Goal: Information Seeking & Learning: Learn about a topic

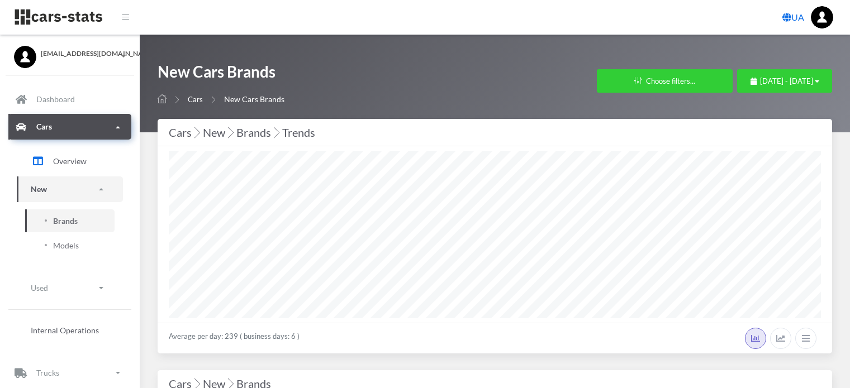
select select "25"
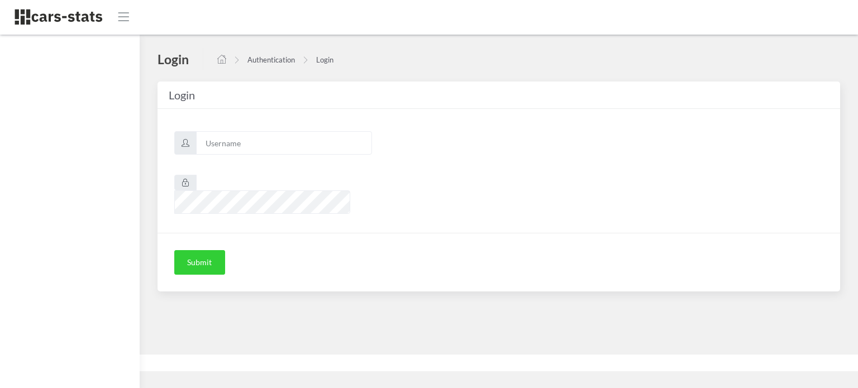
scroll to position [8, 8]
type input "awt"
click at [198, 250] on button "Submit" at bounding box center [199, 262] width 51 height 25
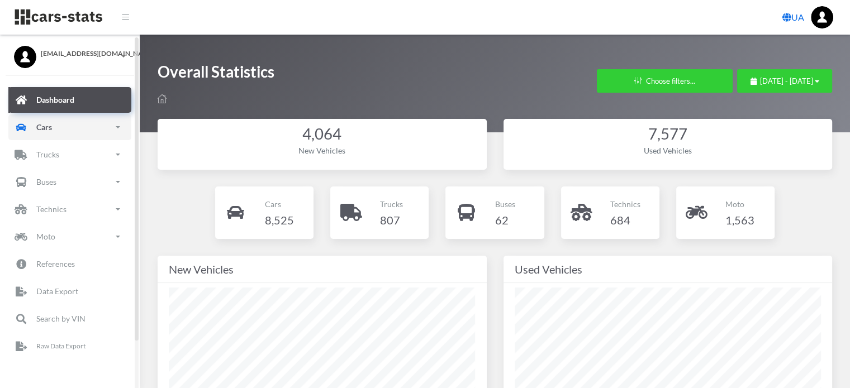
click at [67, 130] on link "Cars" at bounding box center [69, 128] width 123 height 26
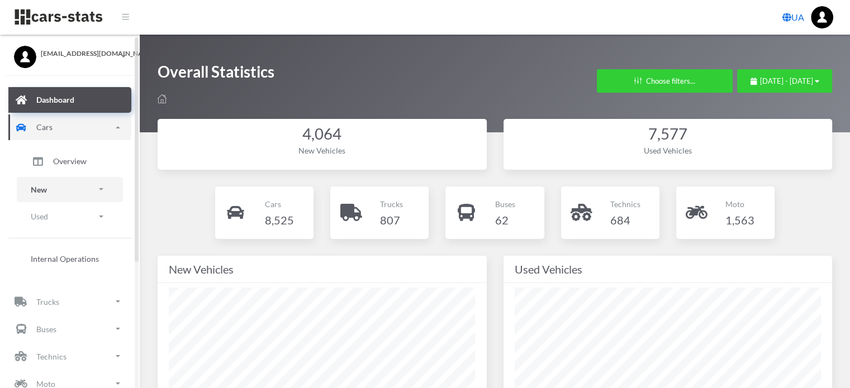
click at [63, 189] on link "New" at bounding box center [70, 189] width 106 height 25
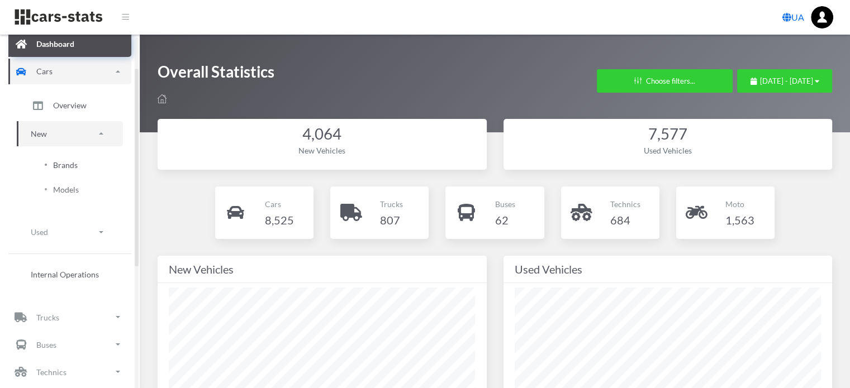
click at [72, 165] on span "Brands" at bounding box center [65, 165] width 25 height 12
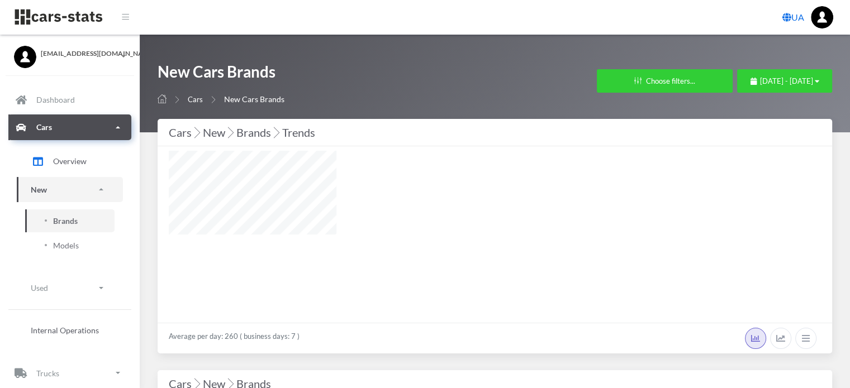
select select "25"
click at [760, 82] on span "[DATE] - [DATE]" at bounding box center [786, 81] width 53 height 9
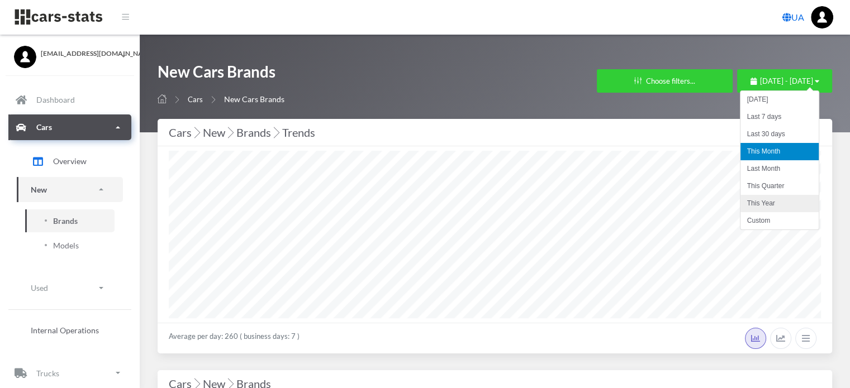
click at [759, 202] on li "This Year" at bounding box center [780, 203] width 78 height 17
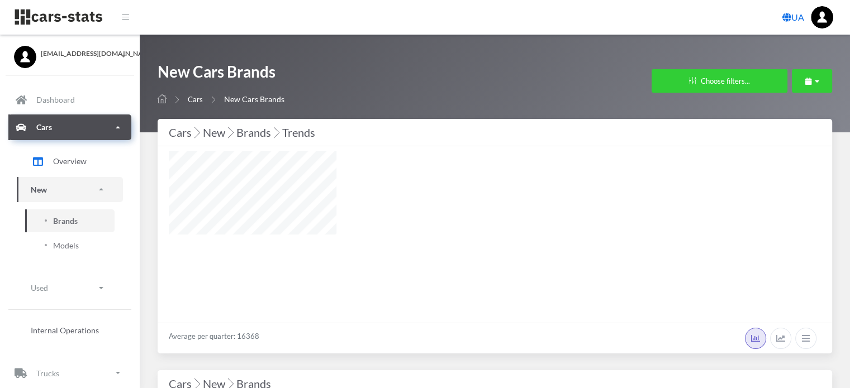
select select "25"
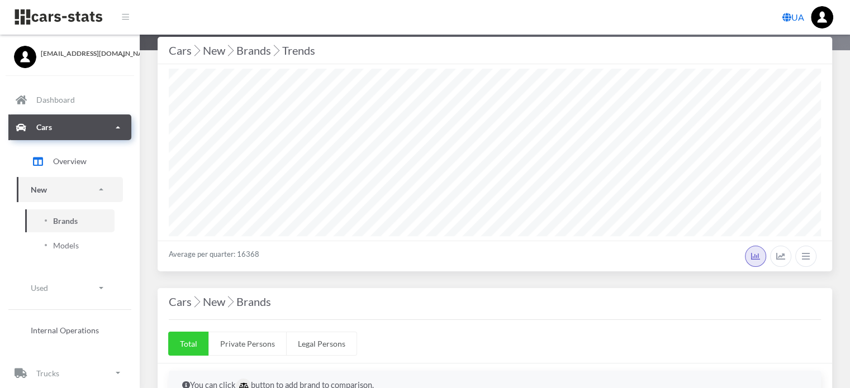
scroll to position [56, 0]
